Goal: Task Accomplishment & Management: Manage account settings

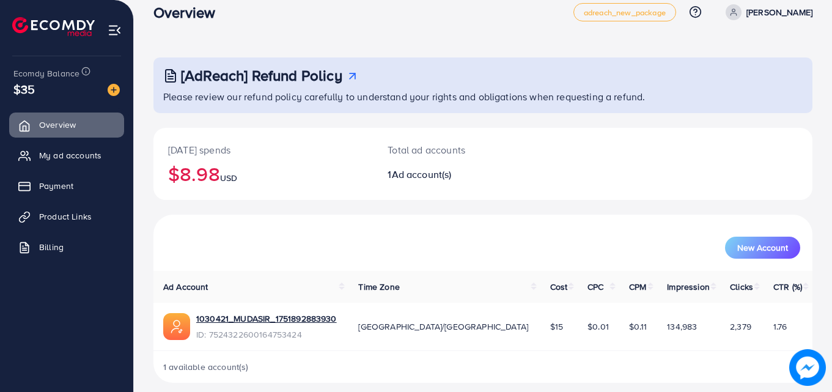
scroll to position [29, 0]
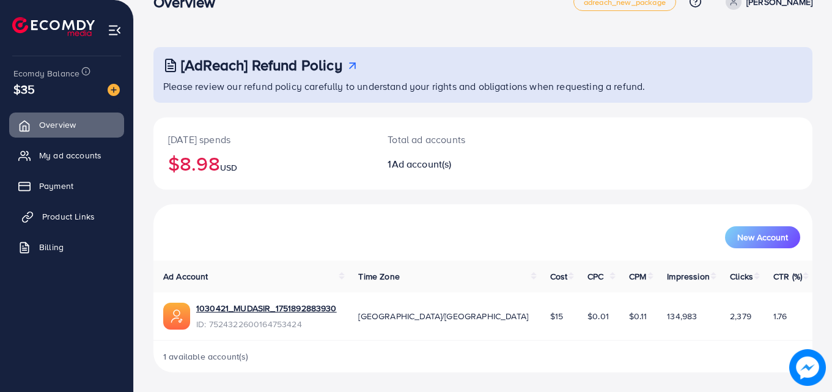
click at [83, 221] on span "Product Links" at bounding box center [68, 216] width 53 height 12
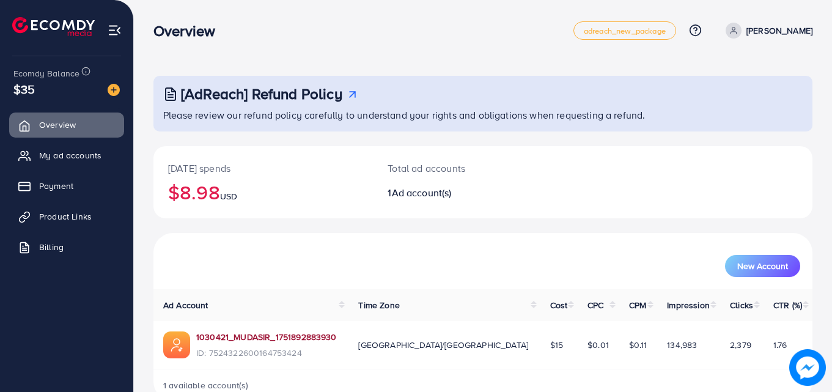
click at [225, 339] on link "1030421_MUDASIR_1751892883930" at bounding box center [266, 337] width 141 height 12
click at [255, 332] on link "1030421_MUDASIR_1751892883930" at bounding box center [266, 337] width 141 height 12
click at [281, 339] on link "1030421_MUDASIR_1751892883930" at bounding box center [266, 337] width 141 height 12
click at [315, 337] on link "1030421_MUDASIR_1751892883930" at bounding box center [266, 337] width 141 height 12
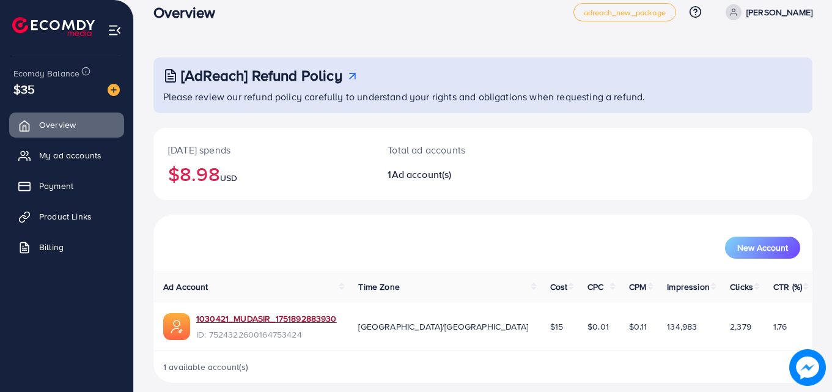
scroll to position [29, 0]
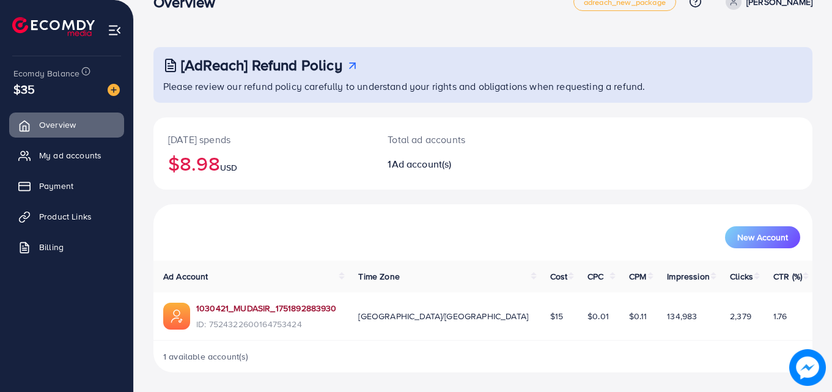
click at [257, 303] on link "1030421_MUDASIR_1751892883930" at bounding box center [266, 308] width 141 height 12
click at [282, 308] on link "1030421_MUDASIR_1751892883930" at bounding box center [266, 308] width 141 height 12
click at [74, 156] on span "My ad accounts" at bounding box center [73, 155] width 62 height 12
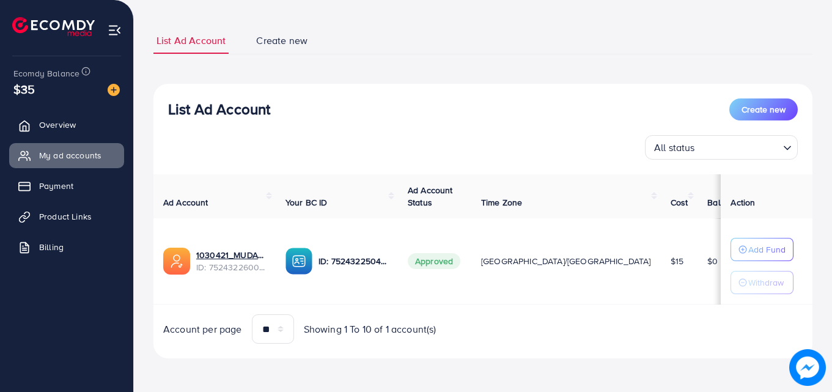
scroll to position [64, 0]
click at [738, 251] on div "Add Fund" at bounding box center [761, 248] width 47 height 15
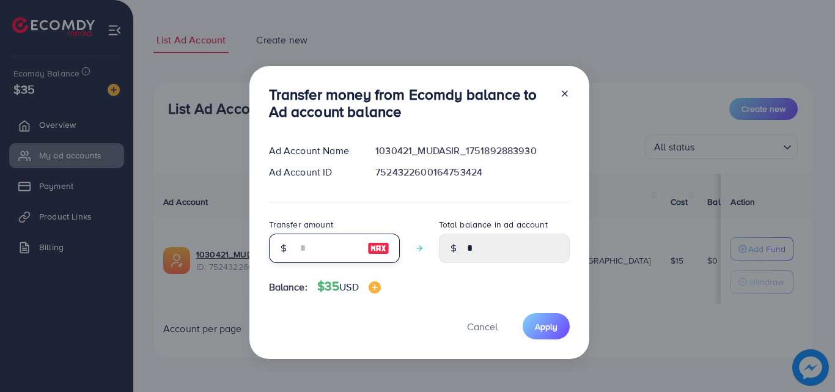
click at [329, 252] on input "number" at bounding box center [327, 247] width 61 height 29
type input "*"
type input "****"
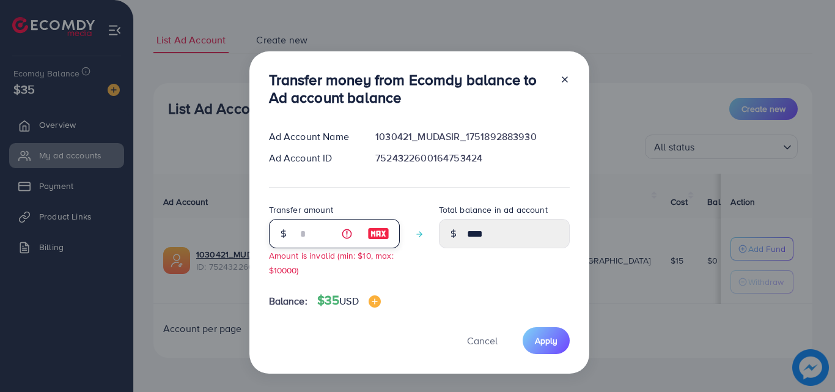
type input "**"
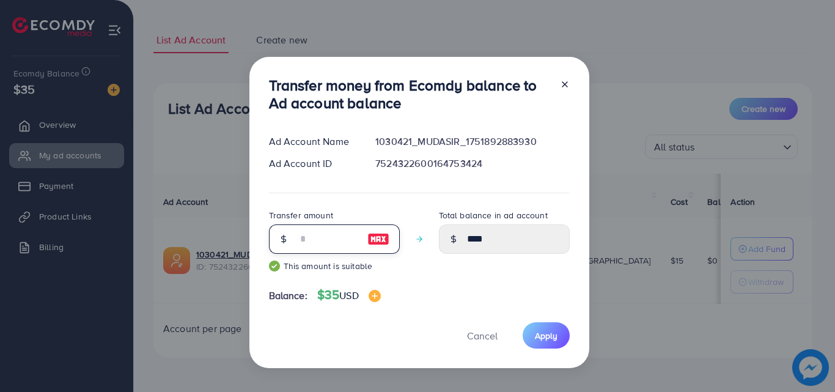
type input "*****"
type input "**"
click at [539, 331] on span "Apply" at bounding box center [546, 335] width 23 height 12
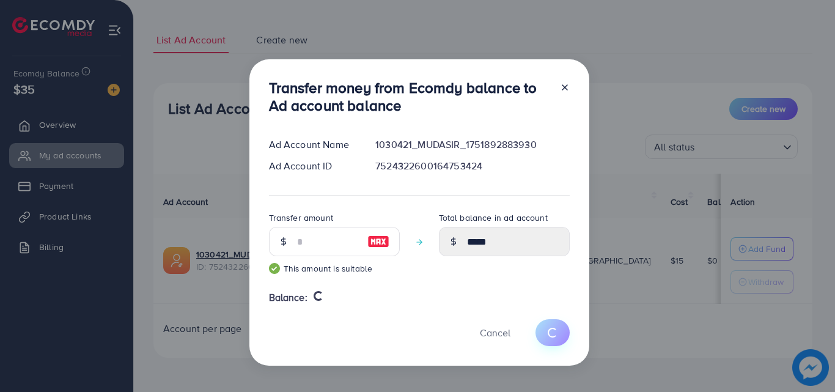
type input "*"
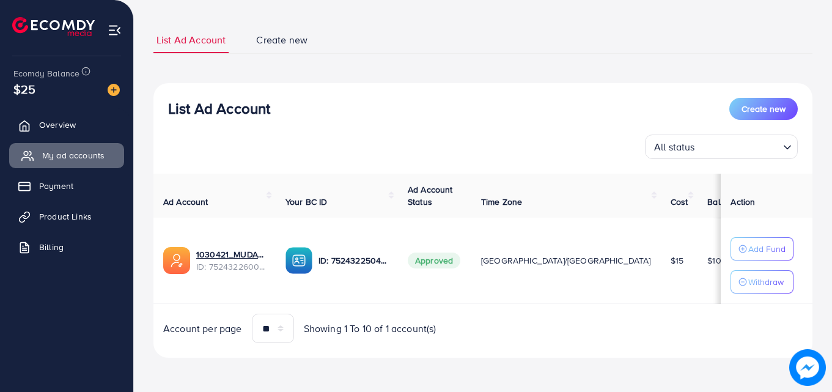
click at [72, 153] on span "My ad accounts" at bounding box center [73, 155] width 62 height 12
